Goal: Transaction & Acquisition: Purchase product/service

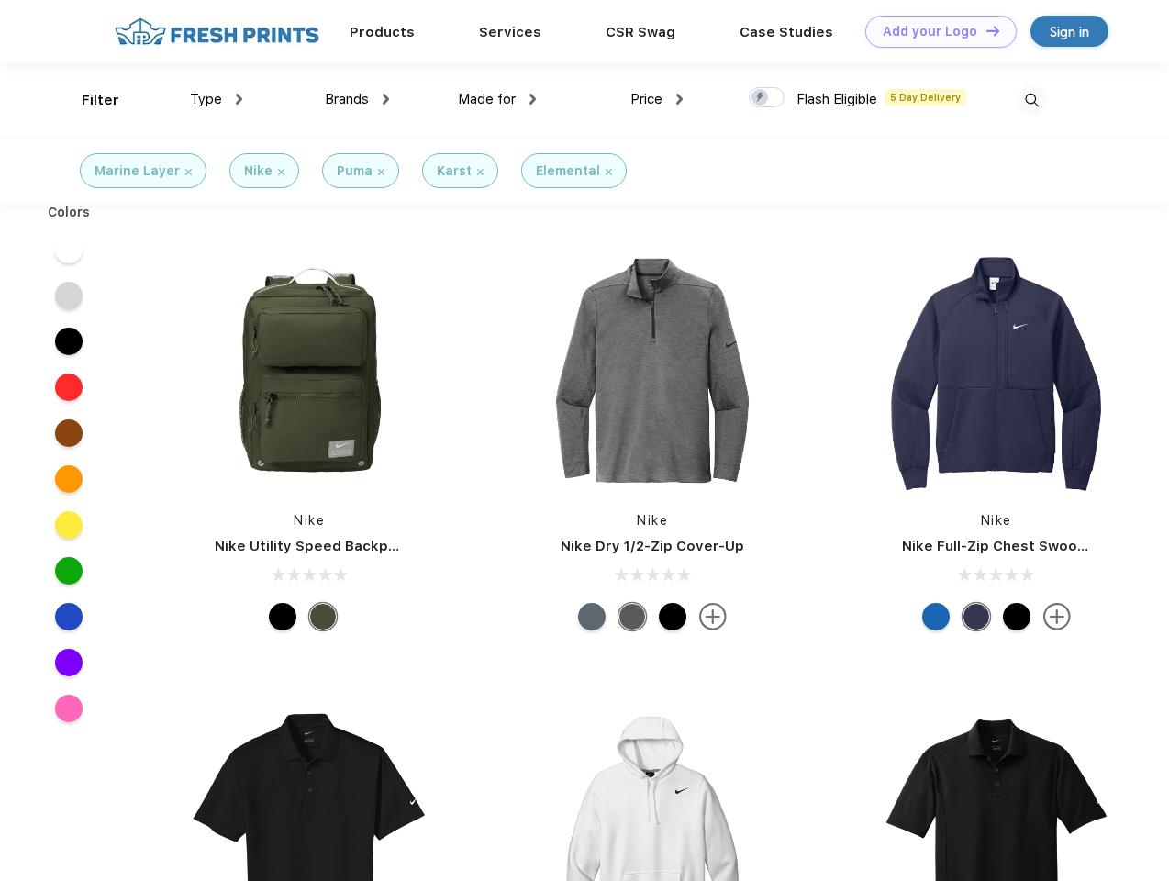
click at [934, 31] on link "Add your Logo Design Tool" at bounding box center [941, 32] width 151 height 32
click at [0, 0] on div "Design Tool" at bounding box center [0, 0] width 0 height 0
click at [985, 30] on link "Add your Logo Design Tool" at bounding box center [941, 32] width 151 height 32
click at [88, 100] on div "Filter" at bounding box center [101, 100] width 38 height 21
click at [217, 99] on span "Type" at bounding box center [206, 99] width 32 height 17
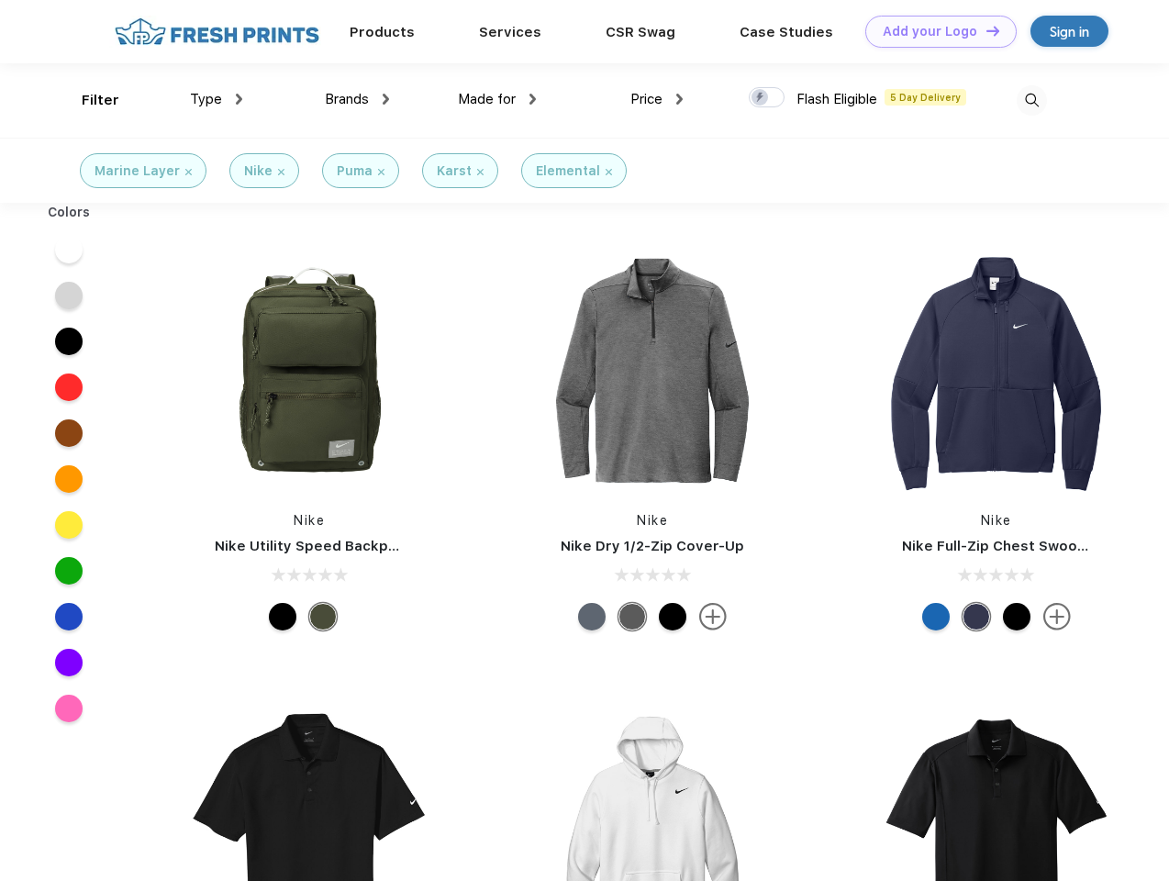
click at [357, 99] on span "Brands" at bounding box center [347, 99] width 44 height 17
click at [498, 99] on span "Made for" at bounding box center [487, 99] width 58 height 17
click at [657, 99] on span "Price" at bounding box center [647, 99] width 32 height 17
click at [767, 98] on div at bounding box center [767, 97] width 36 height 20
click at [761, 98] on input "checkbox" at bounding box center [755, 92] width 12 height 12
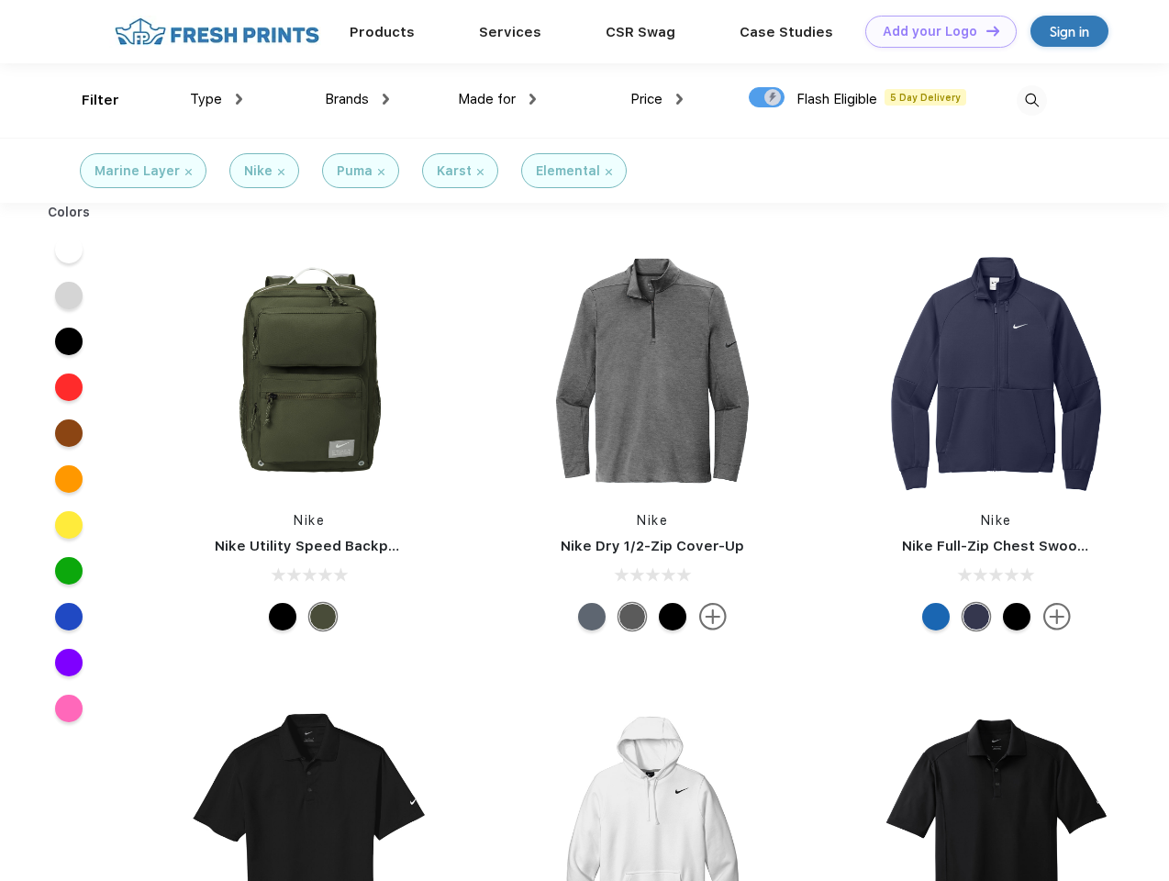
click at [1032, 100] on img at bounding box center [1032, 100] width 30 height 30
